Goal: Task Accomplishment & Management: Use online tool/utility

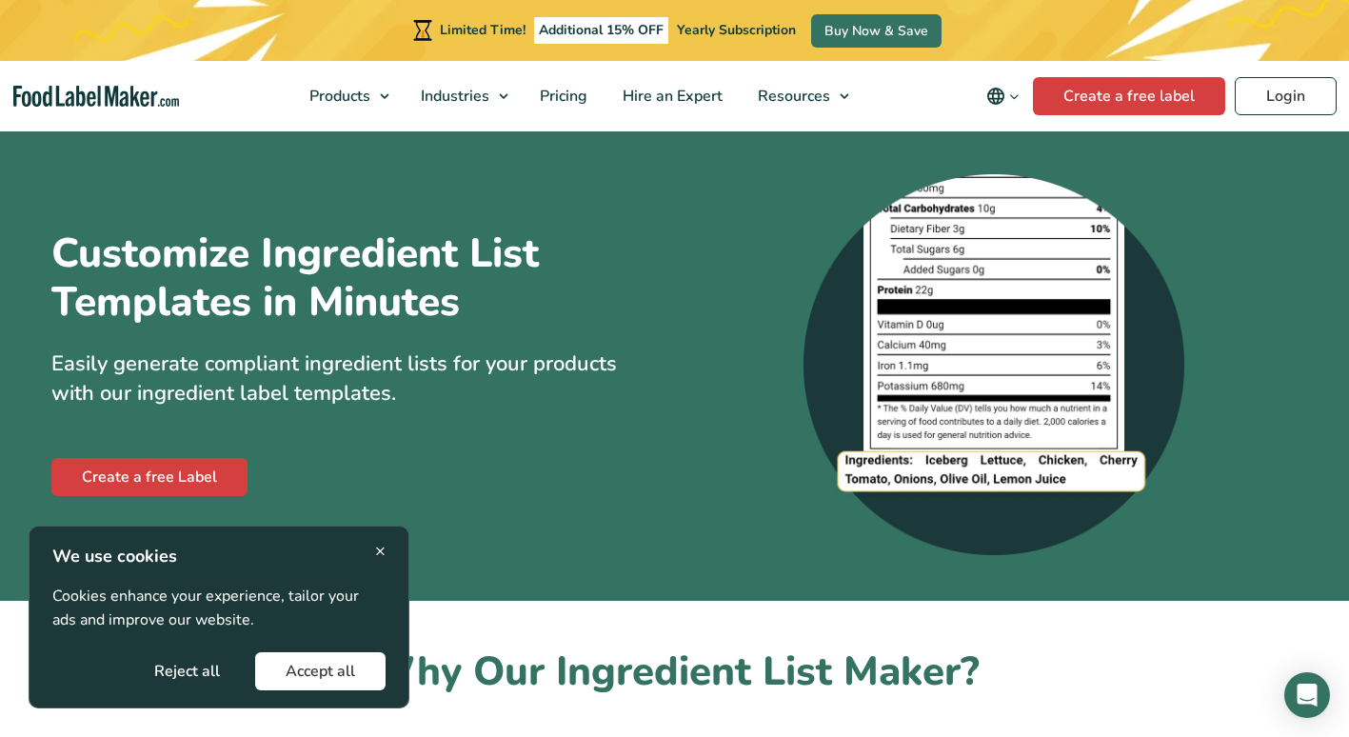
click at [291, 675] on button "Accept all" at bounding box center [320, 671] width 130 height 38
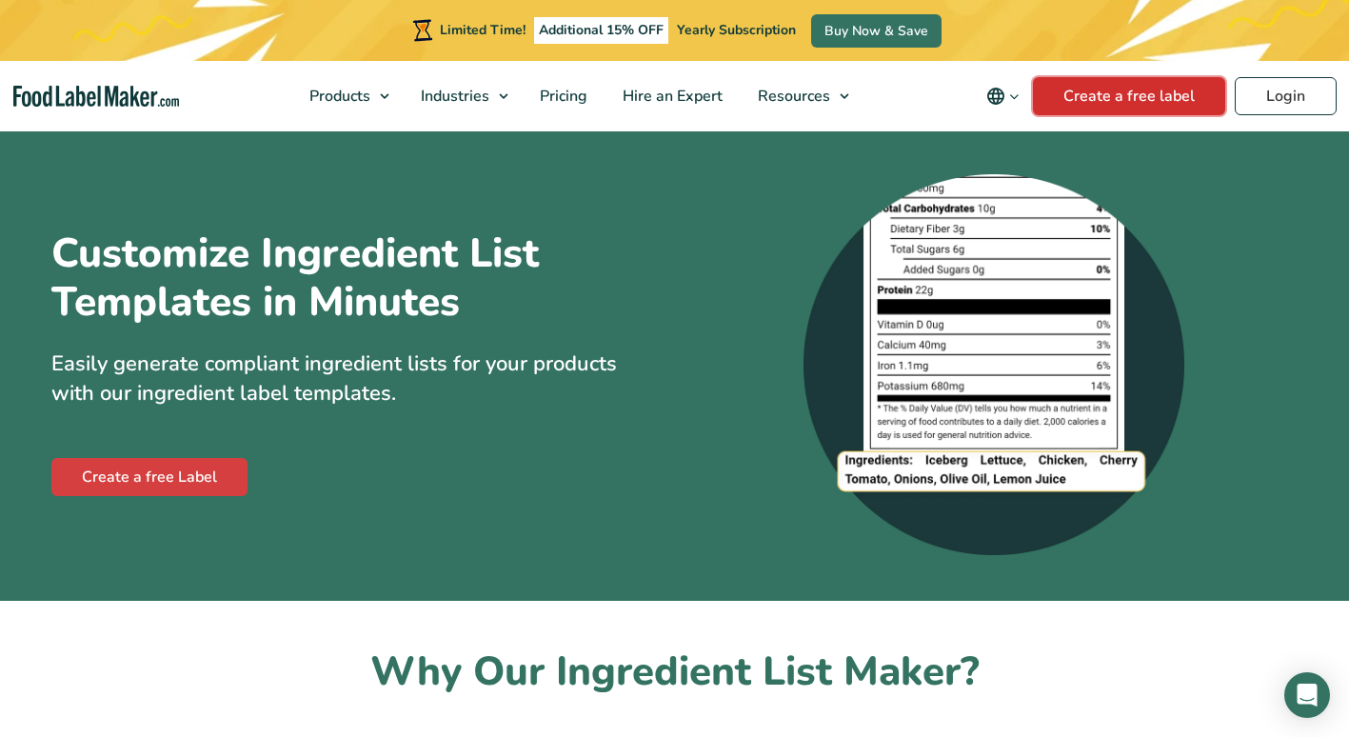
click at [1099, 114] on link "Create a free label" at bounding box center [1129, 96] width 192 height 38
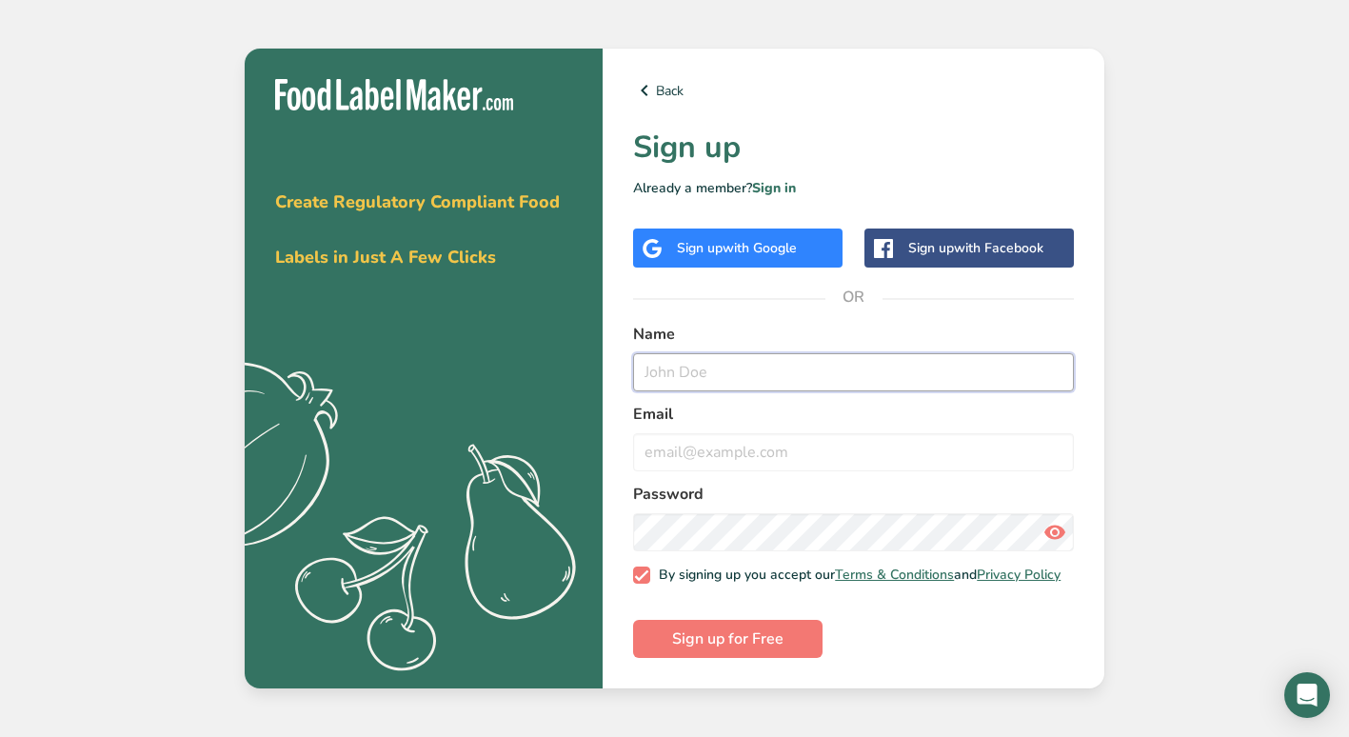
click at [822, 369] on input "text" at bounding box center [853, 372] width 441 height 38
click at [780, 454] on input "email" at bounding box center [853, 452] width 441 height 38
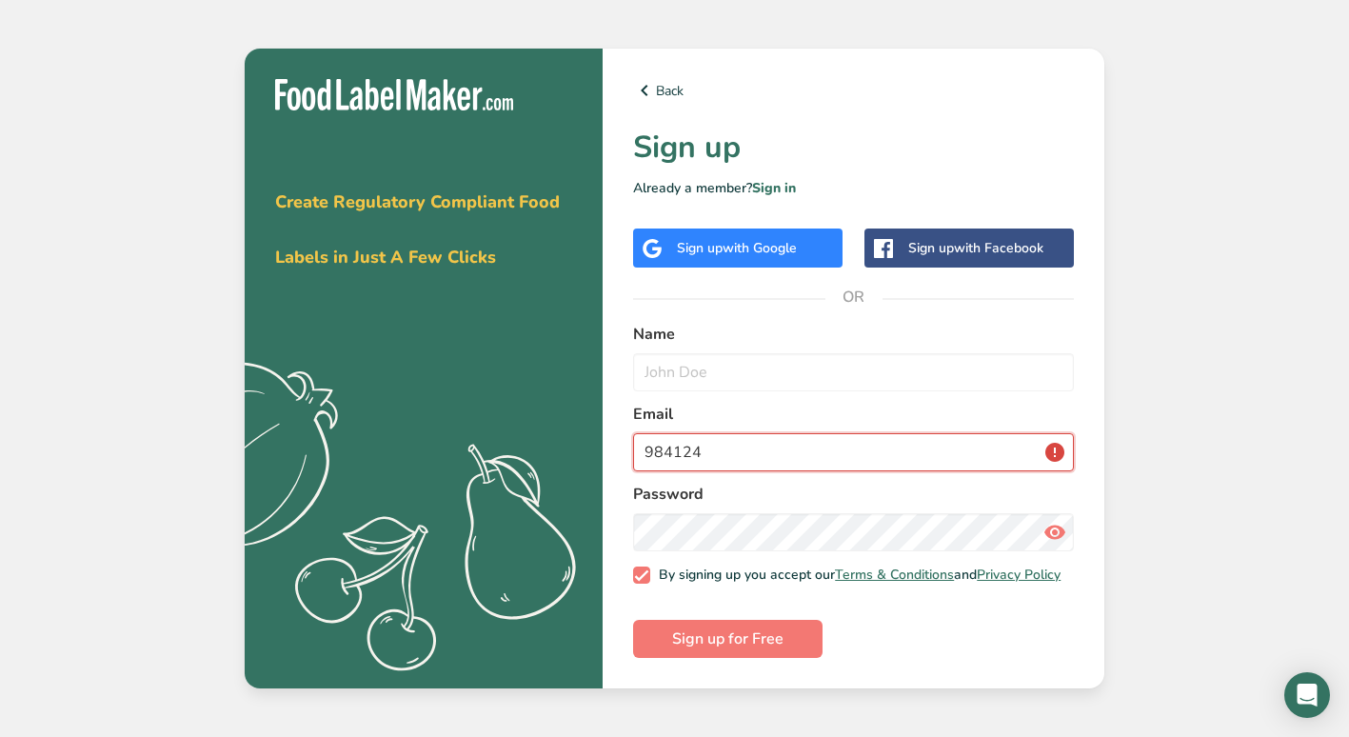
type input "984124"
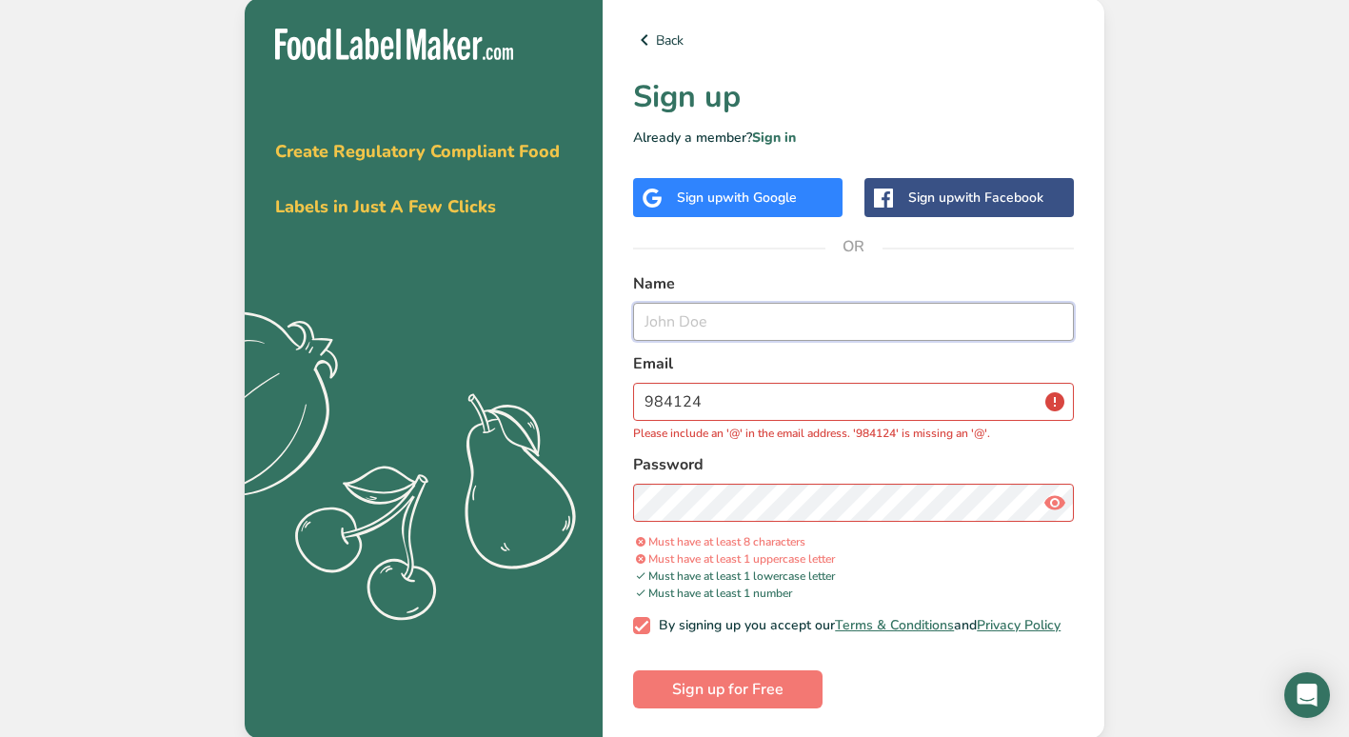
click at [662, 303] on input "text" at bounding box center [853, 322] width 441 height 38
type input "[PERSON_NAME]"
click at [749, 398] on input "984124" at bounding box center [853, 402] width 441 height 38
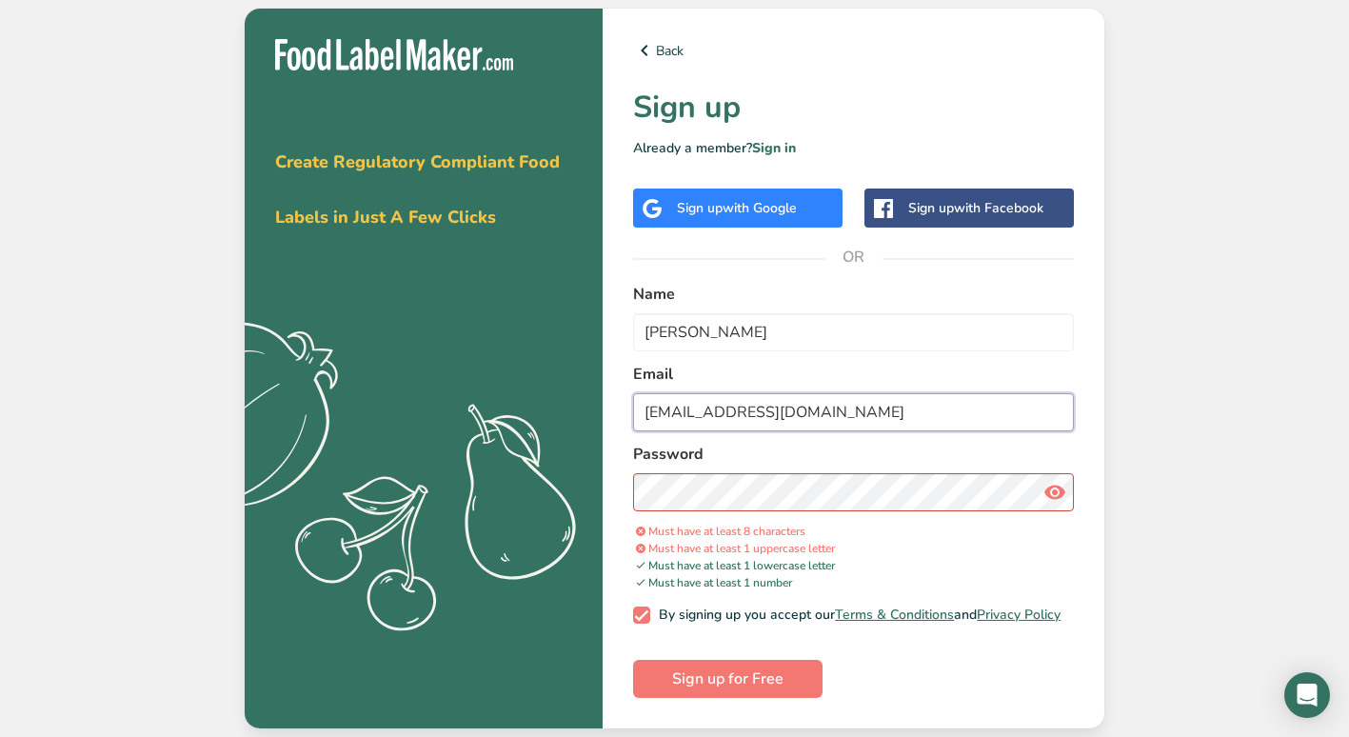
type input "[EMAIL_ADDRESS][DOMAIN_NAME]"
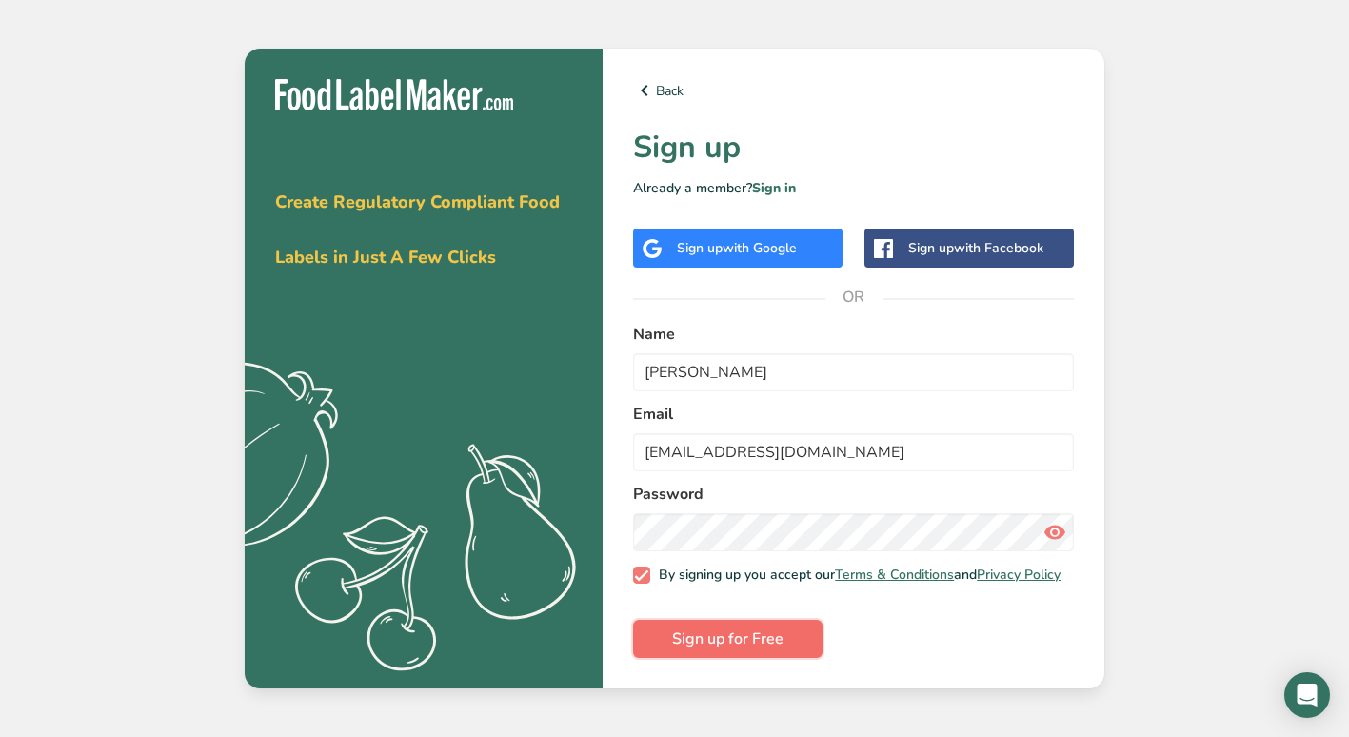
click at [709, 640] on span "Sign up for Free" at bounding box center [727, 638] width 111 height 23
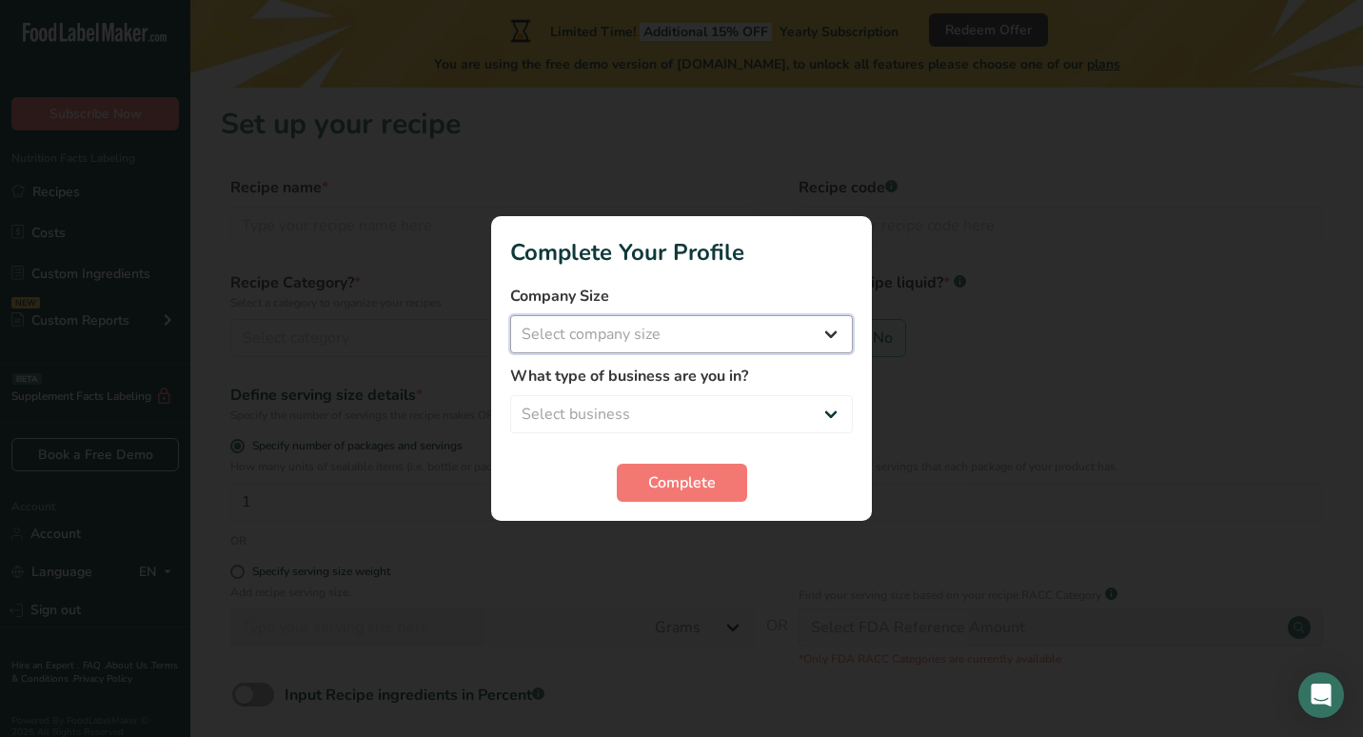
click at [715, 322] on select "Select company size Fewer than 10 Employees 10 to 50 Employees 51 to 500 Employ…" at bounding box center [681, 334] width 343 height 38
select select "4"
click at [510, 315] on select "Select company size Fewer than 10 Employees 10 to 50 Employees 51 to 500 Employ…" at bounding box center [681, 334] width 343 height 38
click at [702, 417] on select "Select business Packaged Food Manufacturer Restaurant & Cafe Bakery Meal Plans …" at bounding box center [681, 414] width 343 height 38
select select "1"
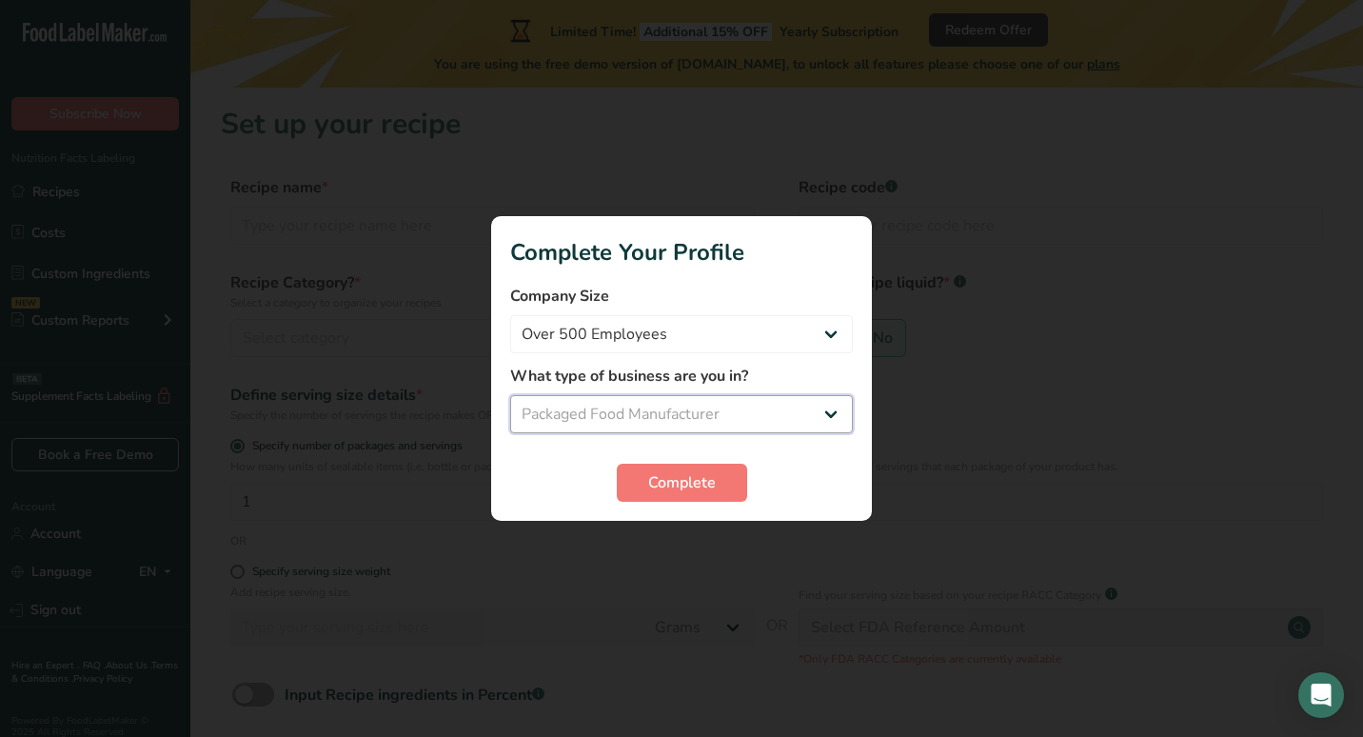
click at [510, 395] on select "Select business Packaged Food Manufacturer Restaurant & Cafe Bakery Meal Plans …" at bounding box center [681, 414] width 343 height 38
click at [688, 482] on span "Complete" at bounding box center [682, 482] width 68 height 23
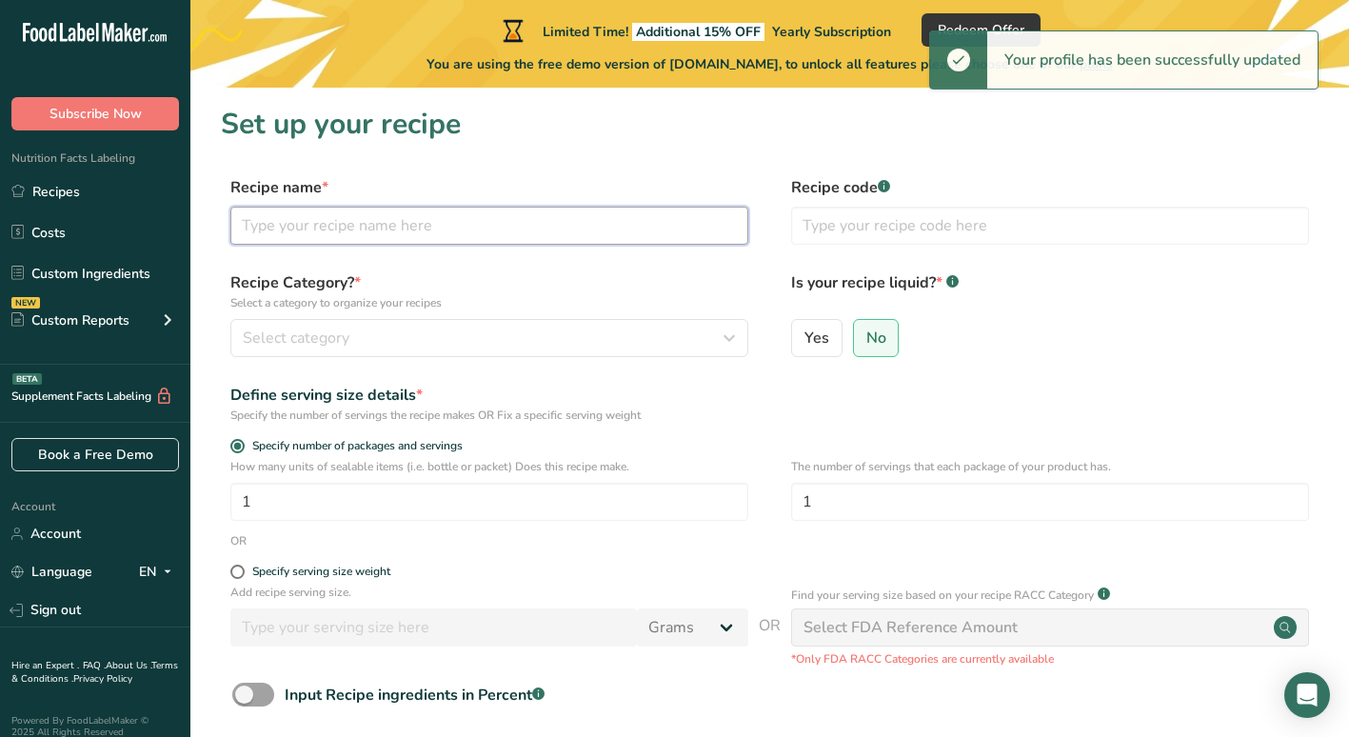
click at [342, 234] on input "text" at bounding box center [489, 226] width 518 height 38
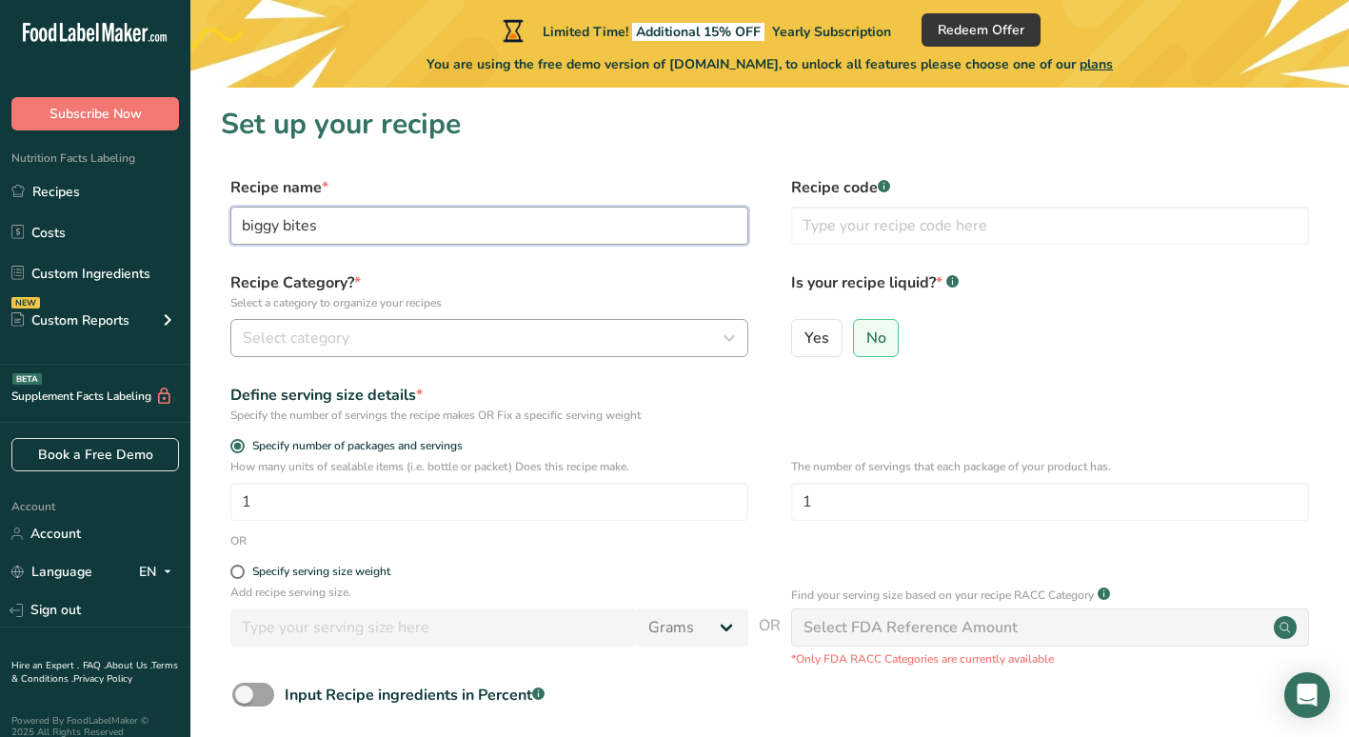
type input "biggy bites"
click at [310, 323] on button "Select category" at bounding box center [489, 338] width 518 height 38
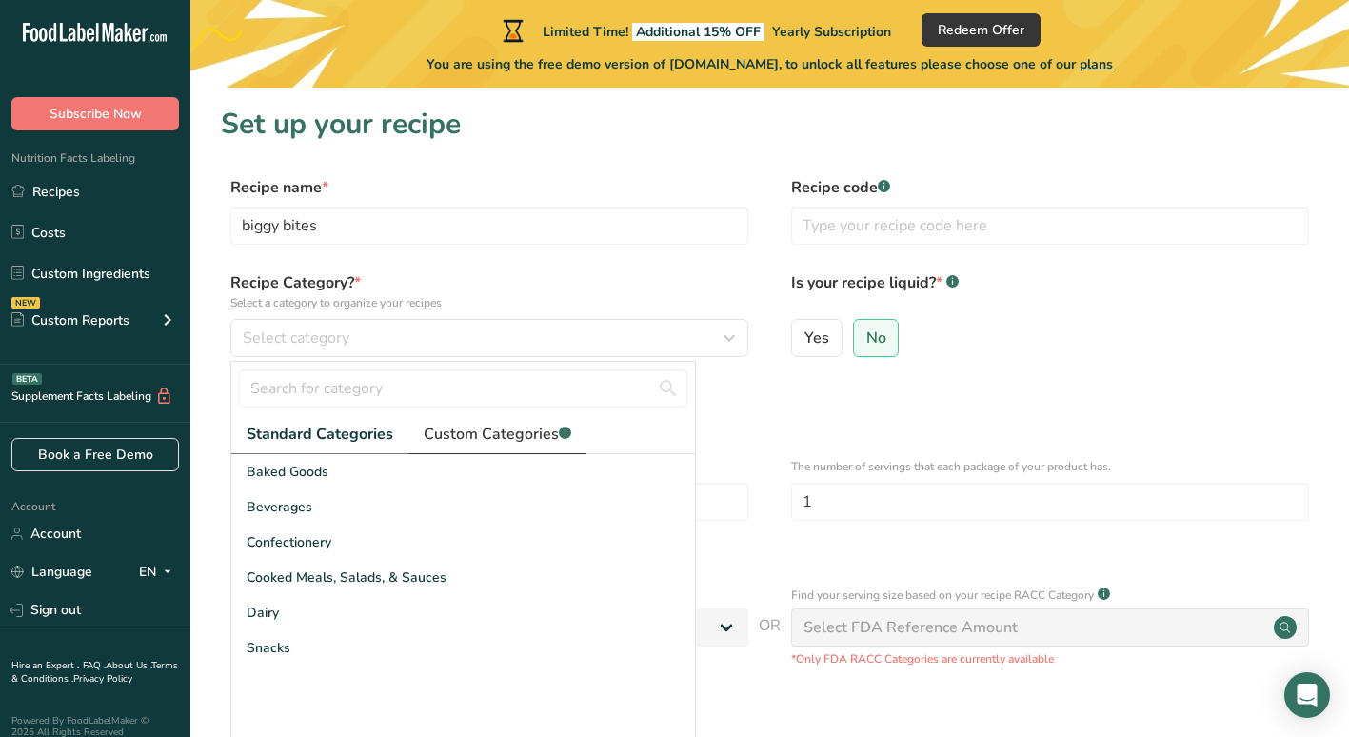
click at [485, 419] on link "Custom Categories .a-a{fill:#347362;}.b-a{fill:#fff;}" at bounding box center [497, 434] width 178 height 39
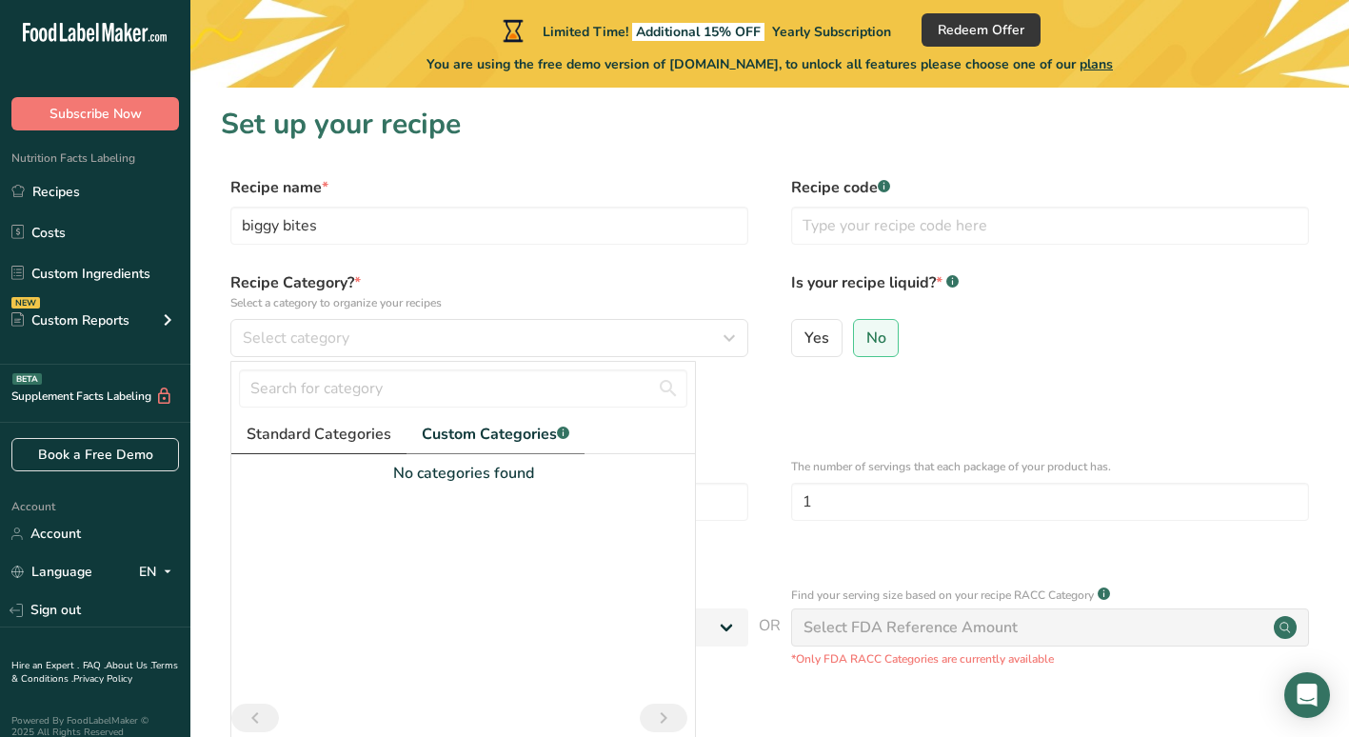
click at [247, 439] on span "Standard Categories" at bounding box center [319, 434] width 145 height 23
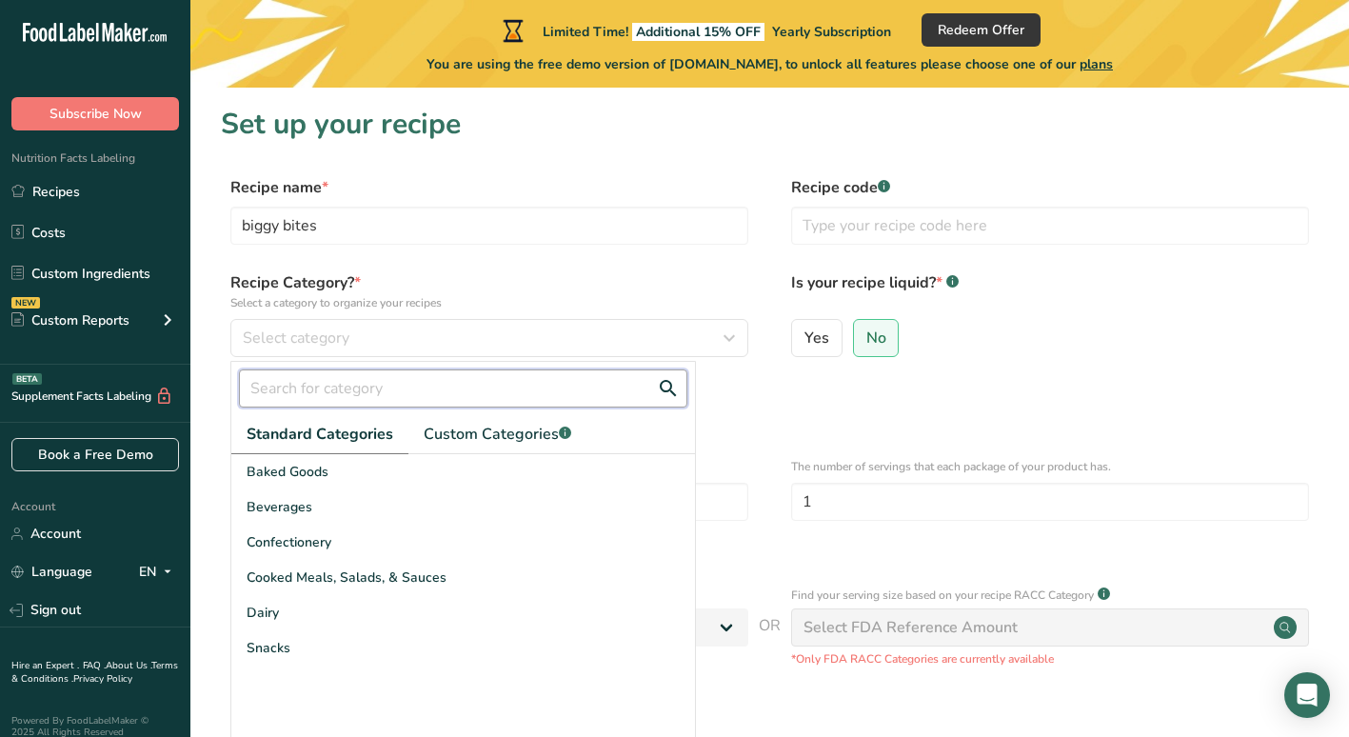
click at [377, 370] on input "text" at bounding box center [463, 388] width 448 height 38
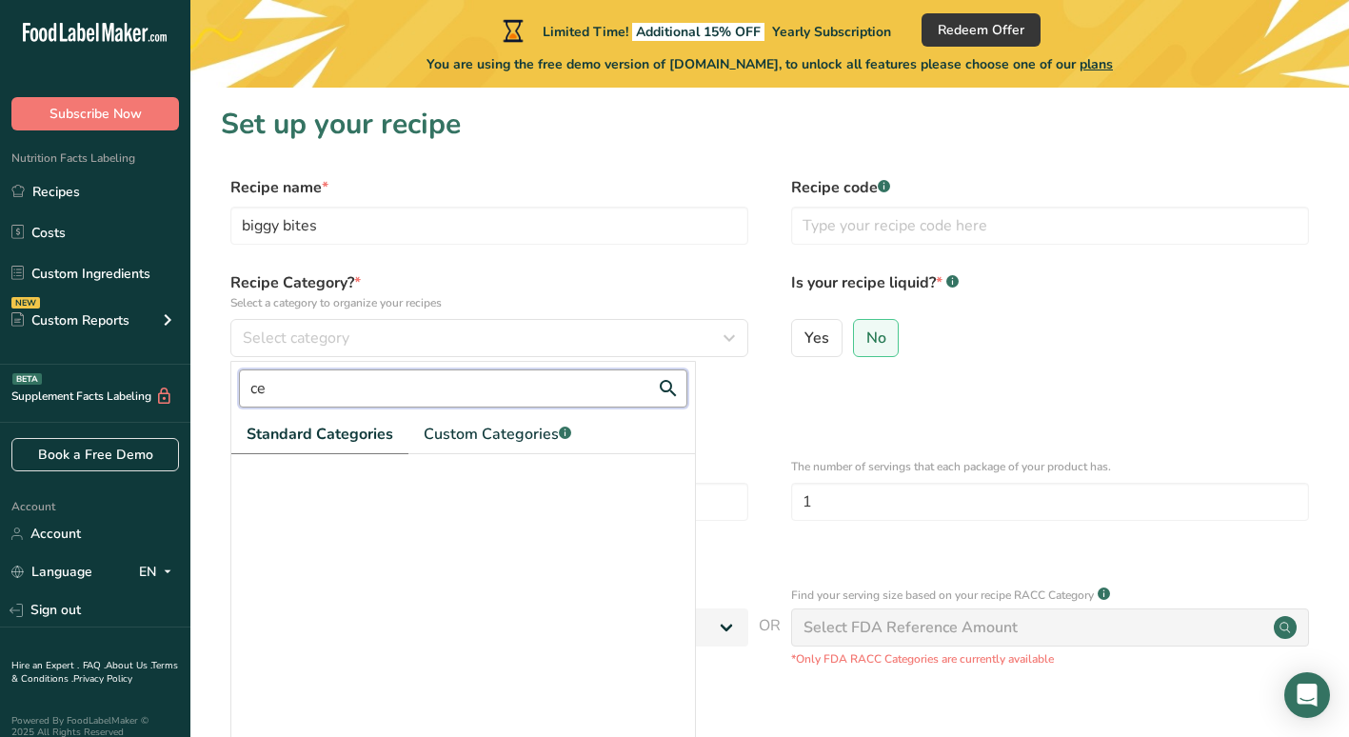
type input "c"
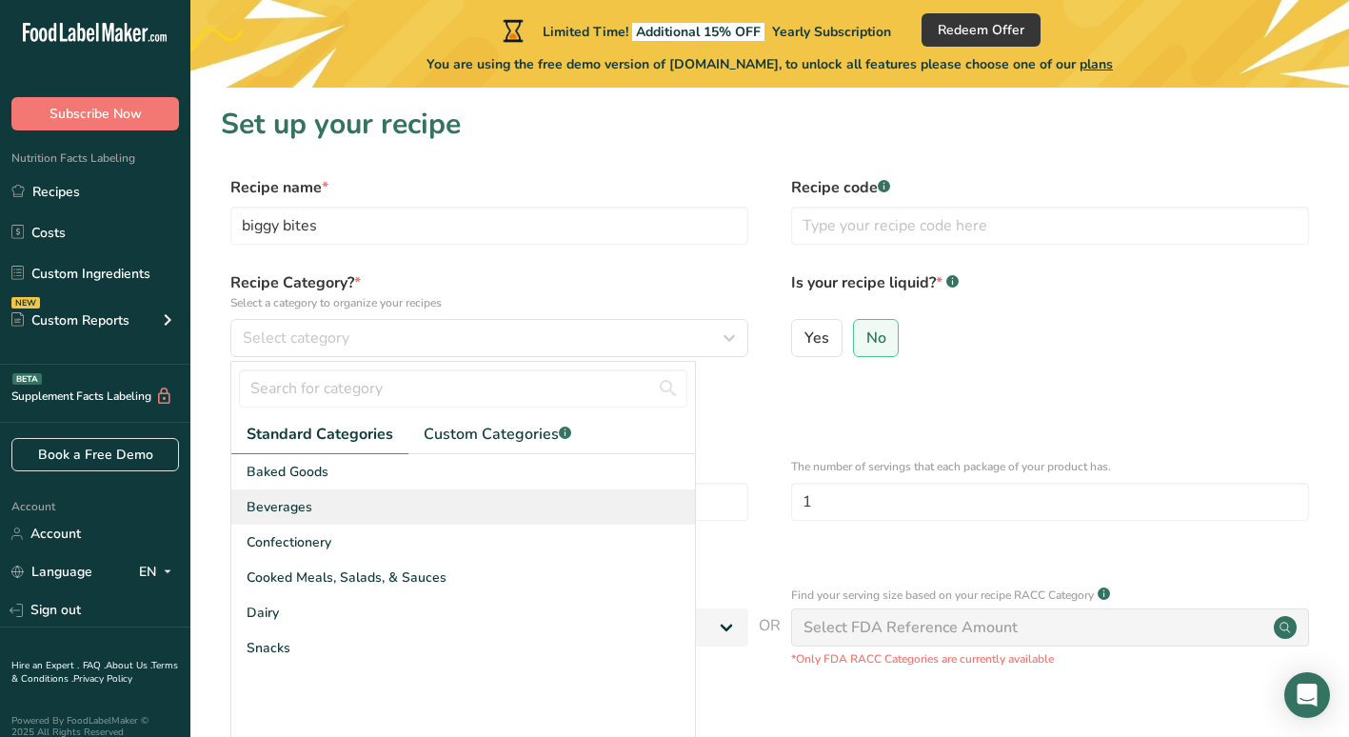
click at [346, 513] on div "Beverages" at bounding box center [463, 506] width 464 height 35
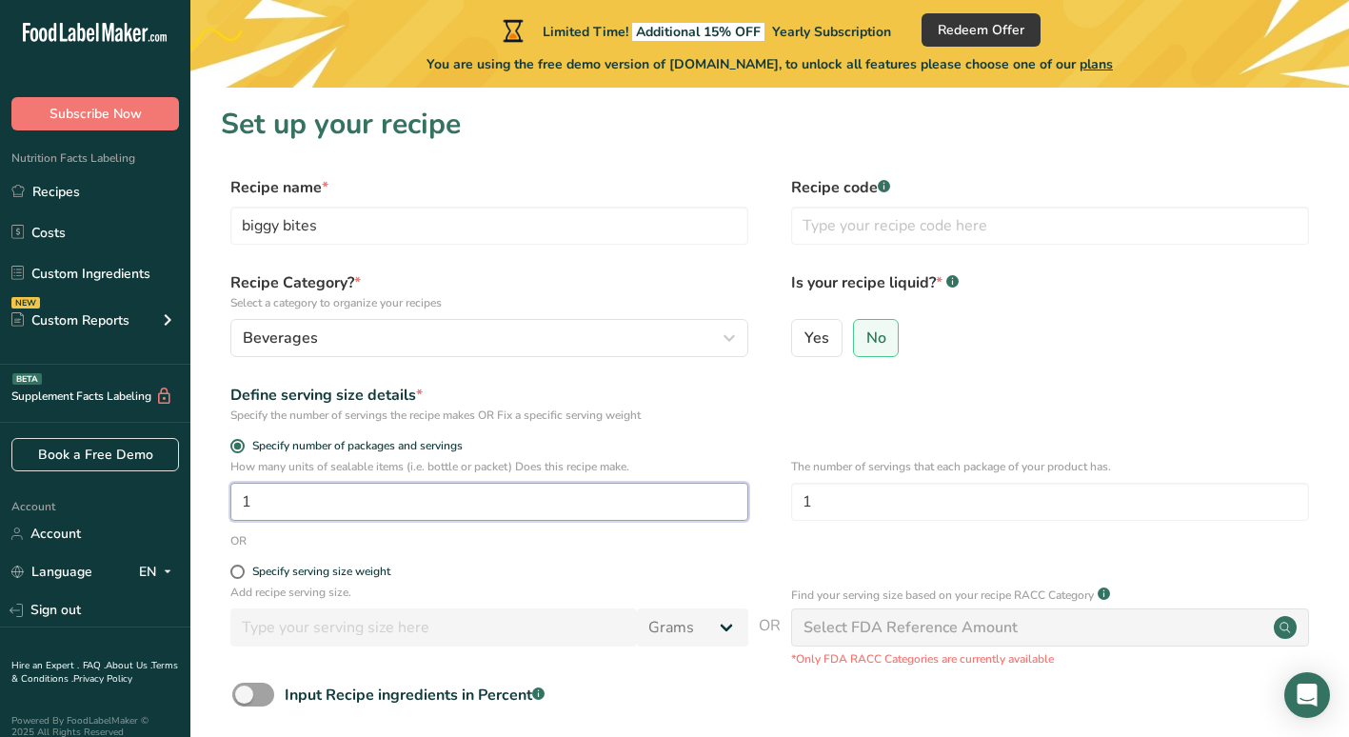
click at [346, 513] on input "1" at bounding box center [489, 502] width 518 height 38
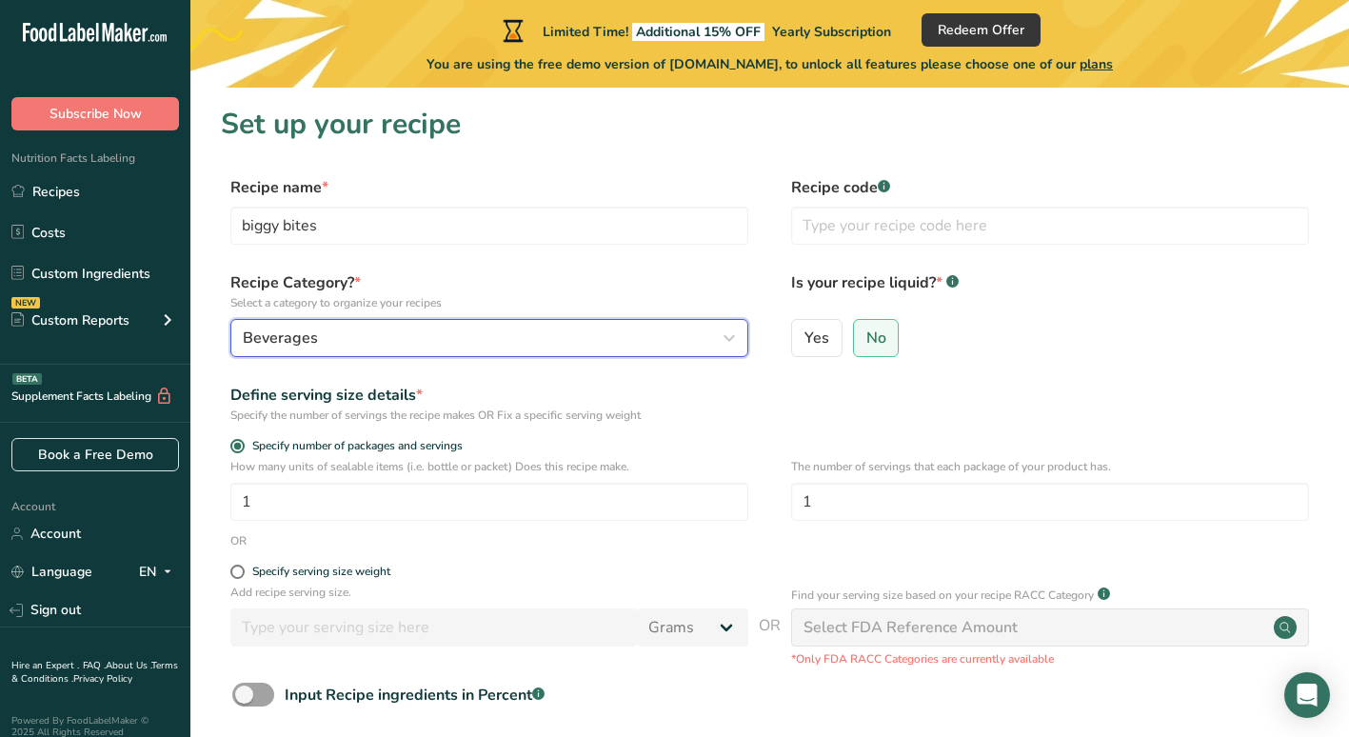
click at [335, 339] on div "Beverages" at bounding box center [484, 337] width 482 height 23
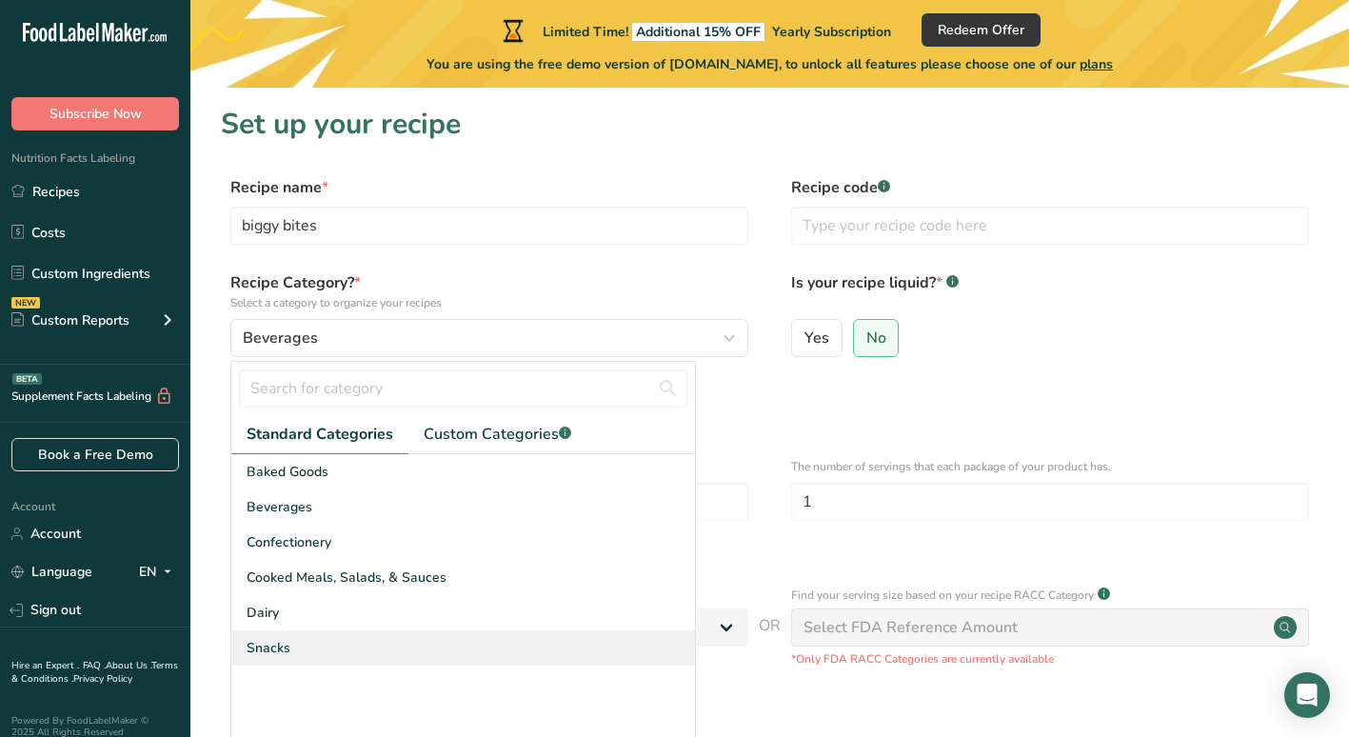
click at [290, 642] on div "Snacks" at bounding box center [463, 647] width 464 height 35
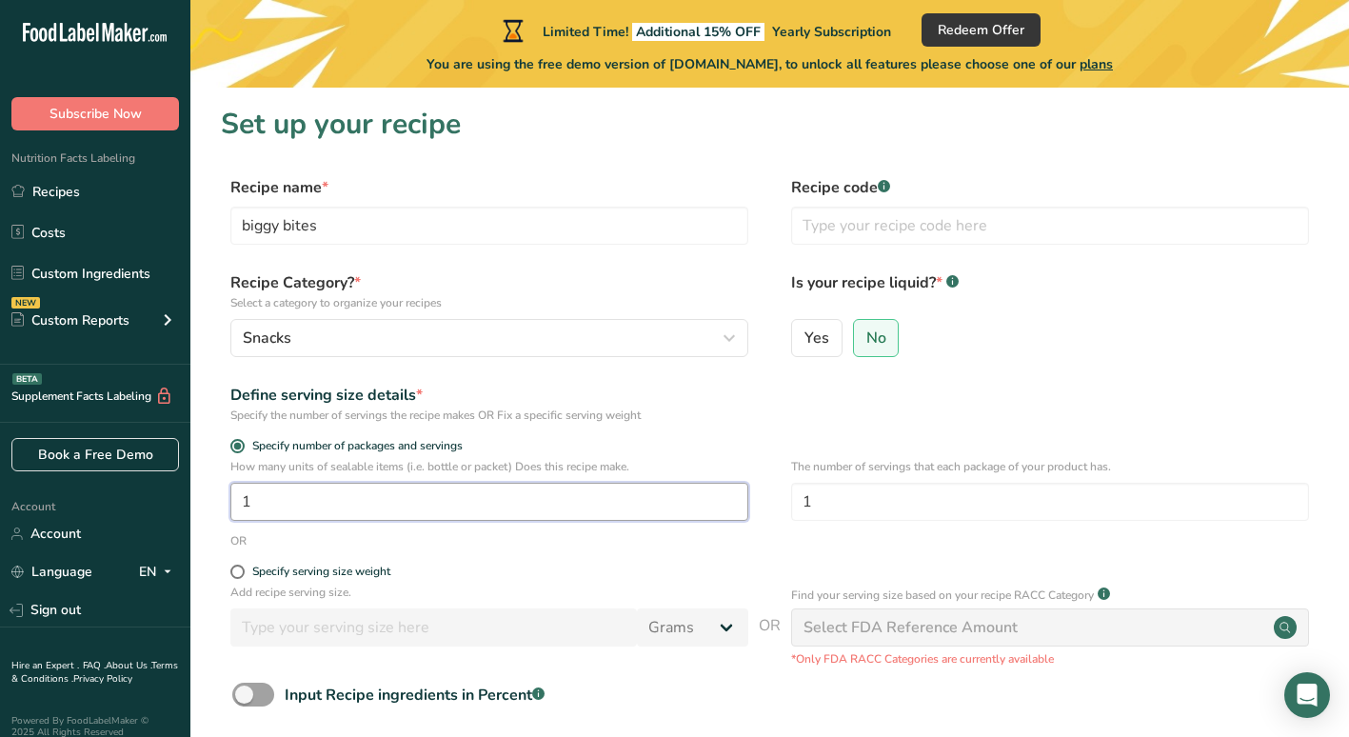
click at [384, 492] on input "1" at bounding box center [489, 502] width 518 height 38
click at [878, 506] on input "1" at bounding box center [1050, 502] width 518 height 38
type input "15"
click at [886, 690] on div "Input Recipe ingredients in Percent .a-a{fill:#347362;}.b-a{fill:#fff;}" at bounding box center [769, 701] width 1097 height 39
click at [1179, 229] on input "text" at bounding box center [1050, 226] width 518 height 38
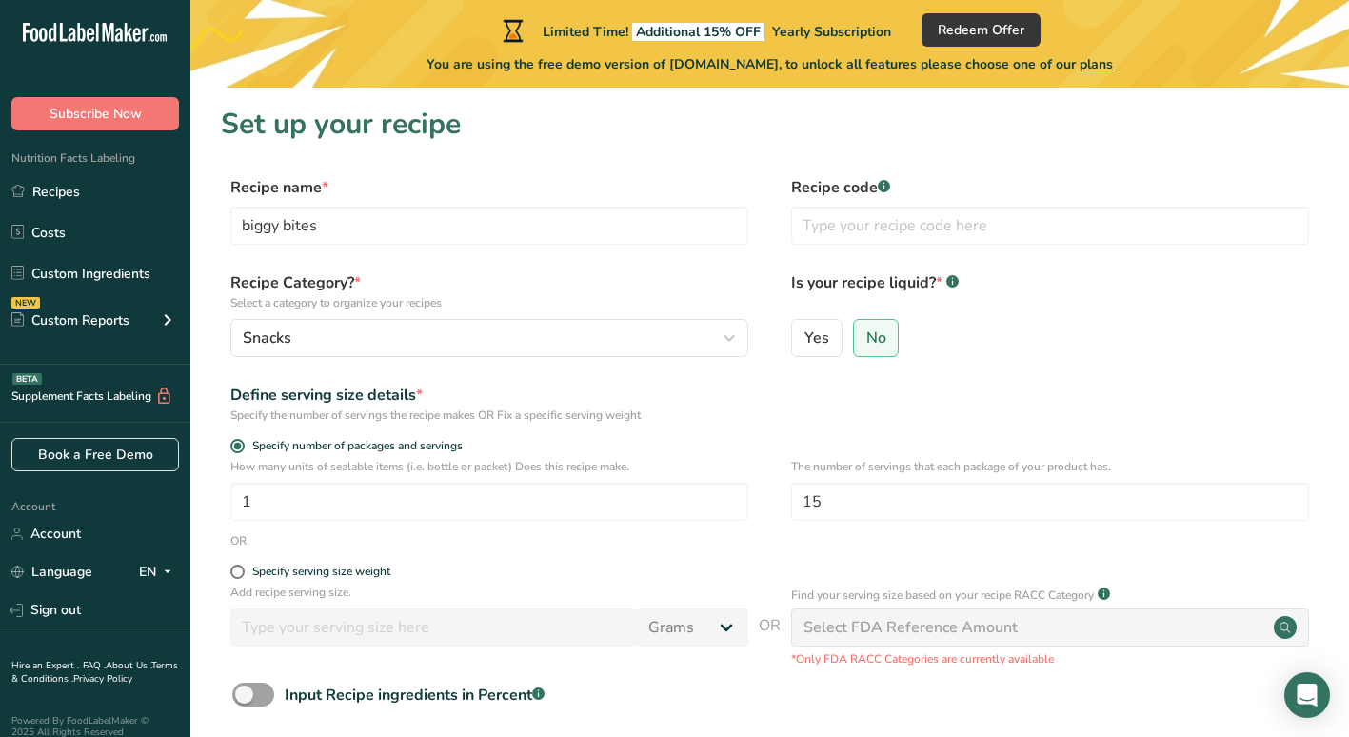
click at [1177, 368] on form "Recipe name * biggy bites Recipe code .a-a{fill:#347362;}.b-a{fill:#fff;} Recip…" at bounding box center [769, 494] width 1097 height 637
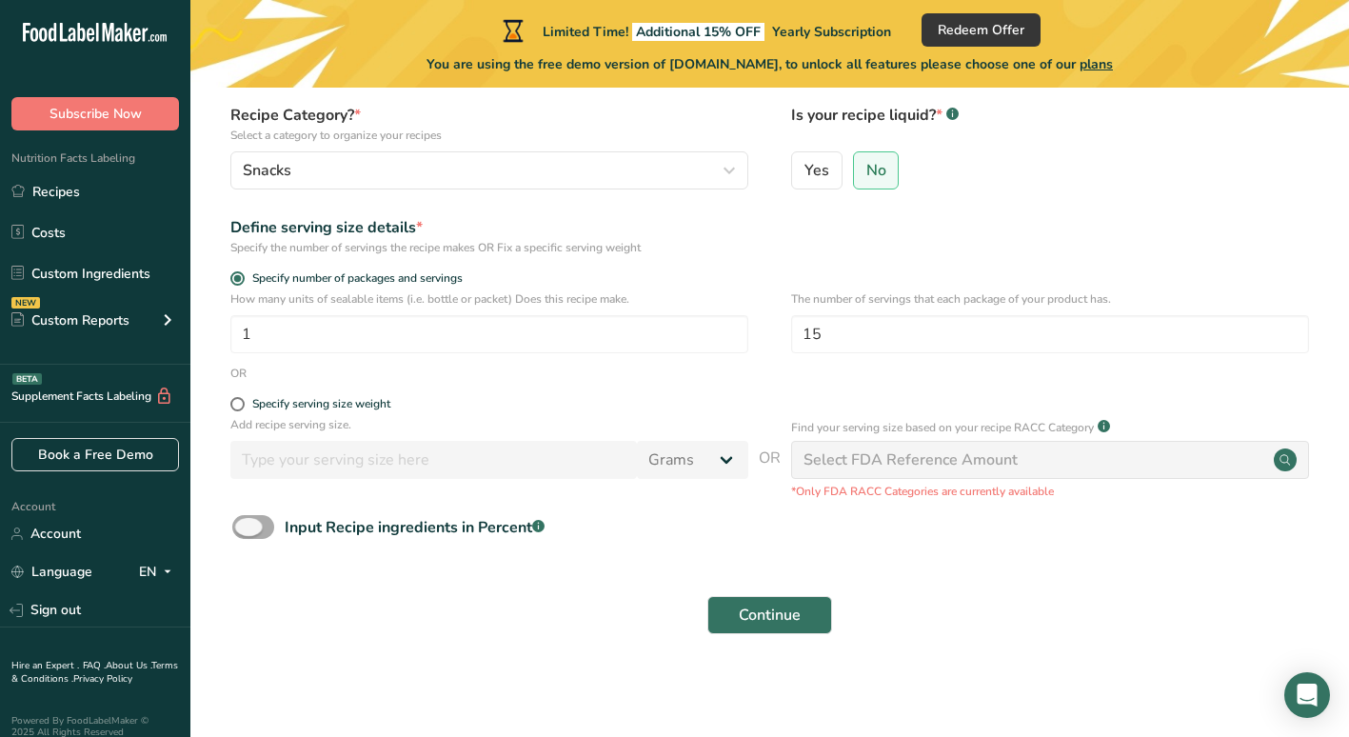
click at [246, 528] on span at bounding box center [253, 527] width 42 height 24
click at [245, 528] on input "Input Recipe ingredients in Percent .a-a{fill:#347362;}.b-a{fill:#fff;}" at bounding box center [238, 527] width 12 height 12
checkbox input "true"
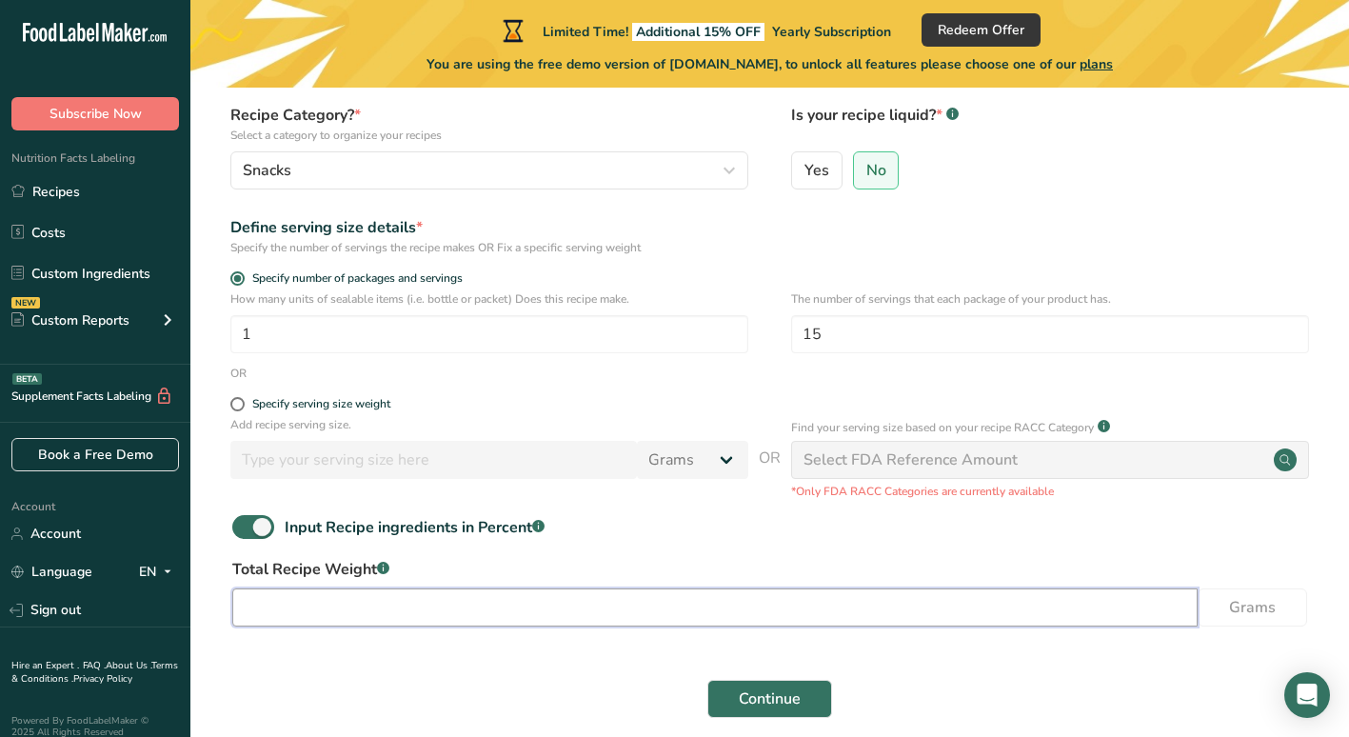
click at [514, 609] on input "number" at bounding box center [714, 607] width 965 height 38
type input "1"
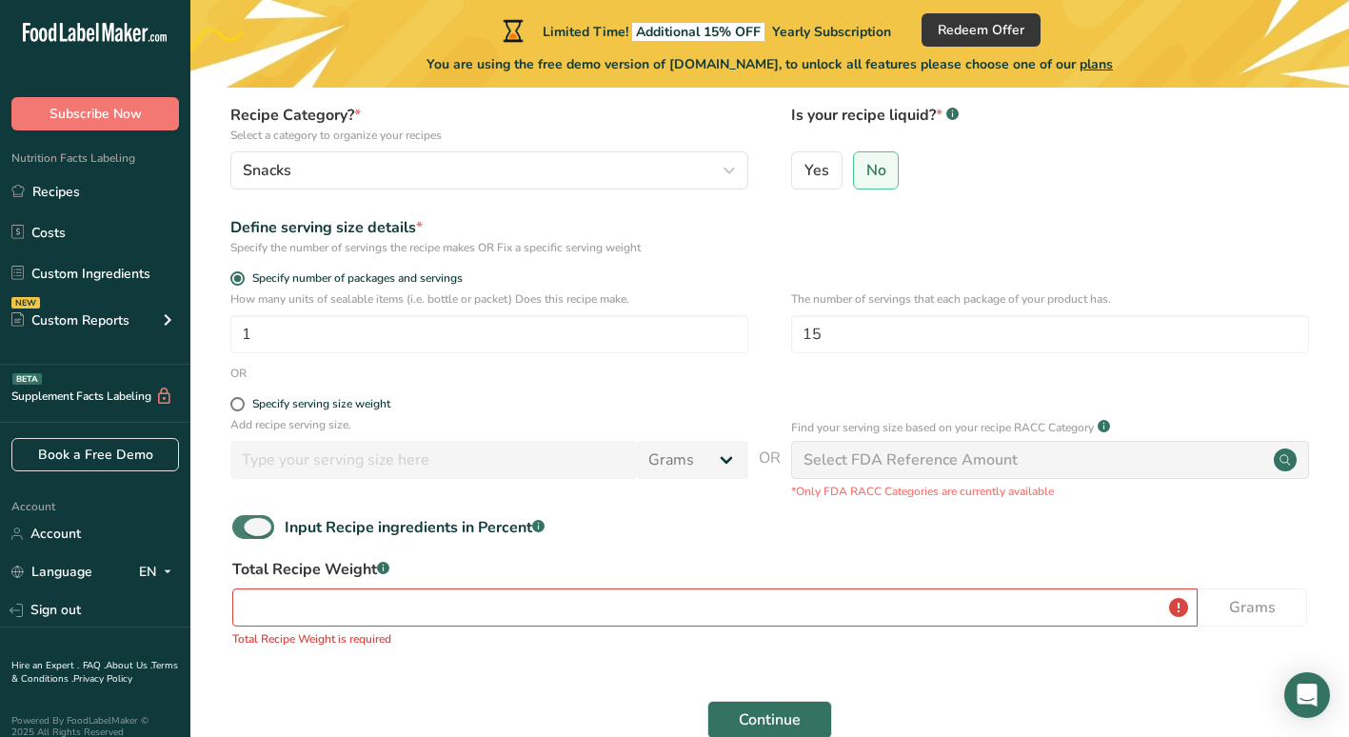
click at [255, 517] on span at bounding box center [253, 527] width 42 height 24
click at [245, 521] on input "Input Recipe ingredients in Percent .a-a{fill:#347362;}.b-a{fill:#fff;}" at bounding box center [238, 527] width 12 height 12
checkbox input "false"
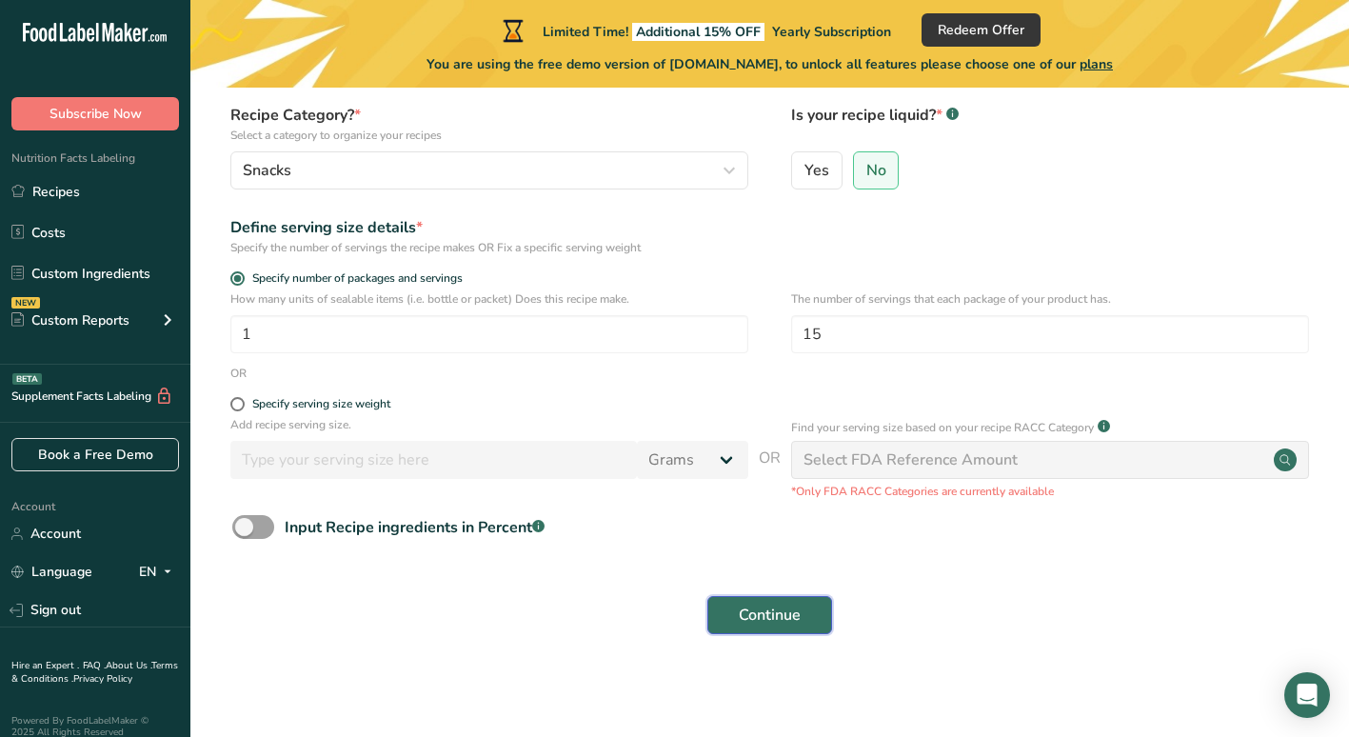
click at [805, 620] on button "Continue" at bounding box center [769, 615] width 125 height 38
